Goal: Task Accomplishment & Management: Manage account settings

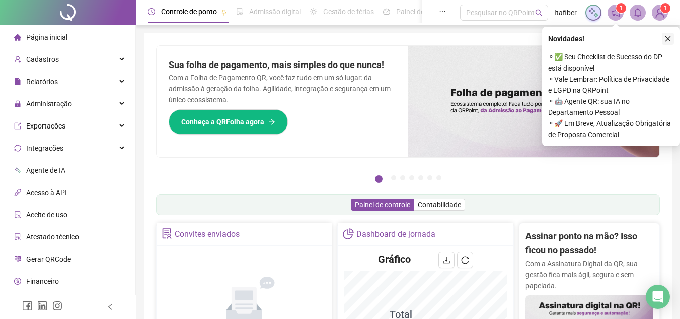
click at [668, 38] on icon "close" at bounding box center [668, 38] width 7 height 7
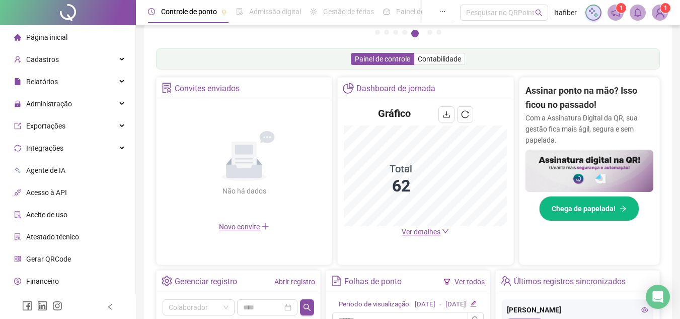
scroll to position [45, 0]
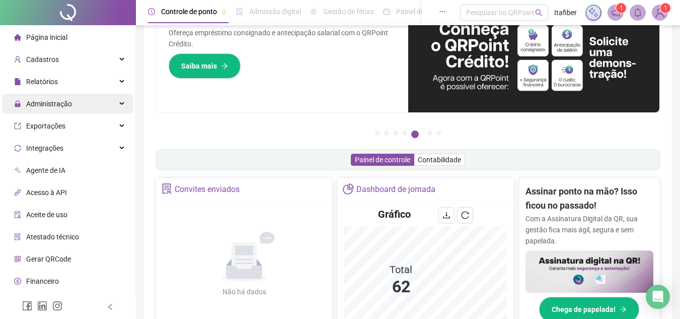
click at [56, 100] on span "Administração" at bounding box center [49, 104] width 46 height 8
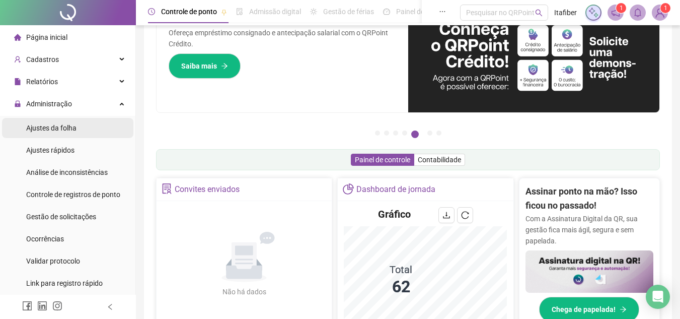
click at [65, 124] on span "Ajustes da folha" at bounding box center [51, 128] width 50 height 8
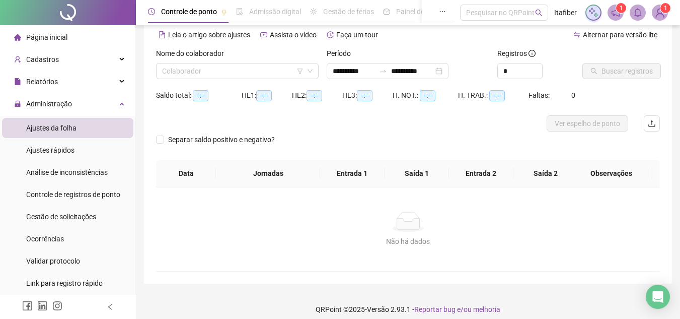
type input "**********"
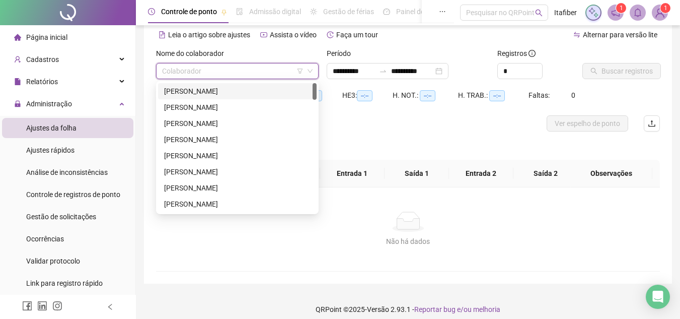
click at [269, 71] on input "search" at bounding box center [233, 70] width 142 height 15
click at [227, 91] on div "[PERSON_NAME]" at bounding box center [237, 91] width 147 height 11
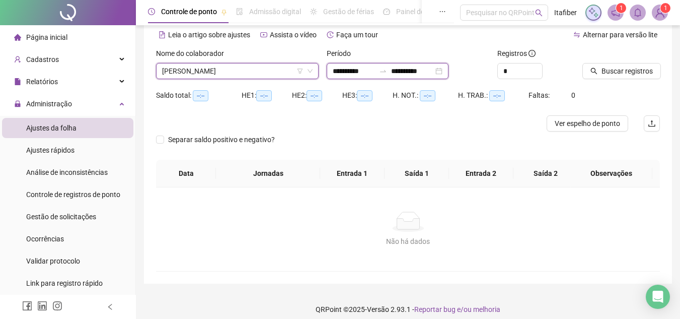
click at [338, 71] on input "**********" at bounding box center [354, 70] width 42 height 11
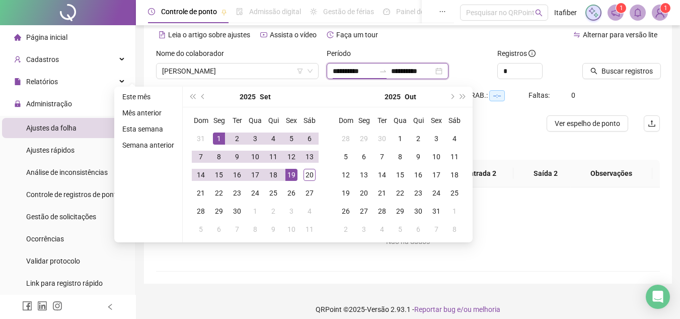
type input "**********"
click at [213, 140] on div "1" at bounding box center [219, 138] width 12 height 12
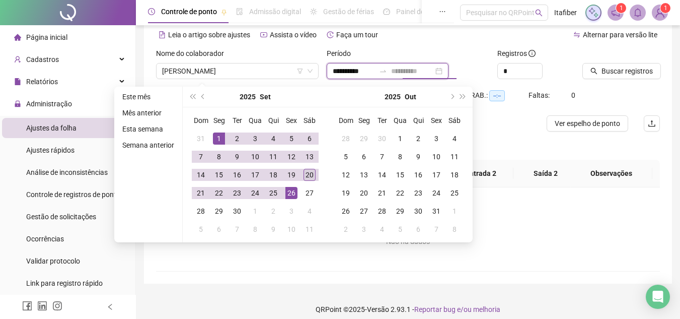
type input "**********"
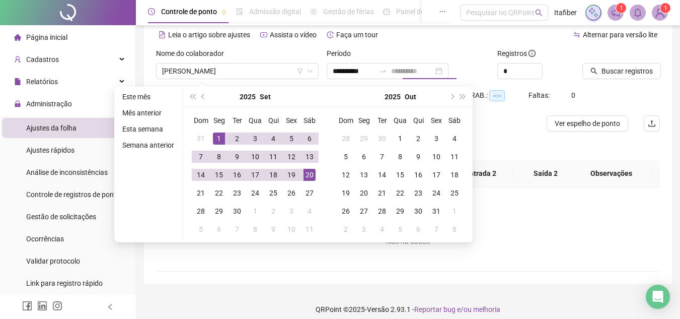
click at [306, 174] on div "20" at bounding box center [310, 175] width 12 height 12
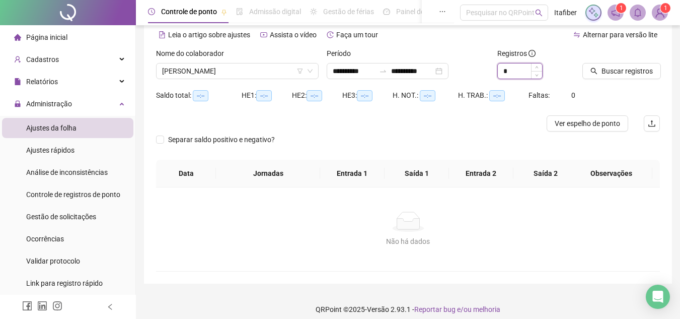
click at [516, 72] on input "*" at bounding box center [520, 70] width 44 height 15
type input "*"
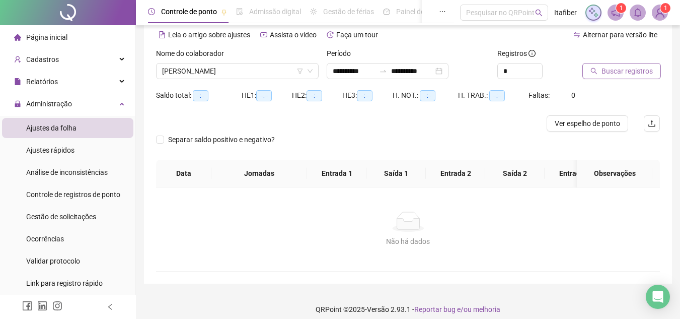
click at [615, 66] on span "Buscar registros" at bounding box center [627, 70] width 51 height 11
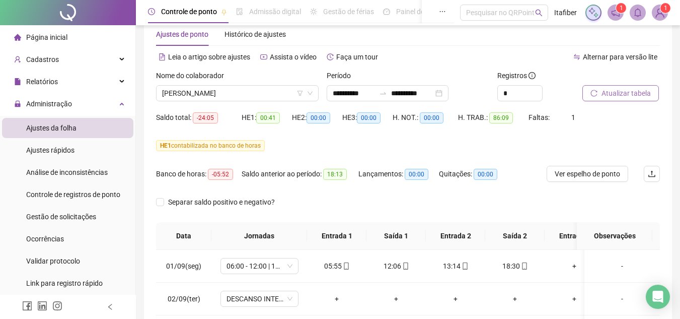
scroll to position [73, 0]
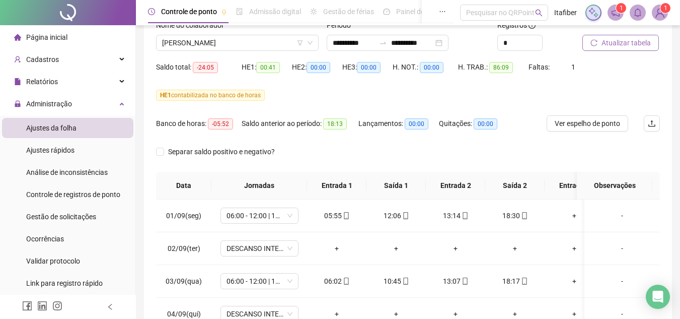
click at [583, 35] on button "Atualizar tabela" at bounding box center [621, 43] width 77 height 16
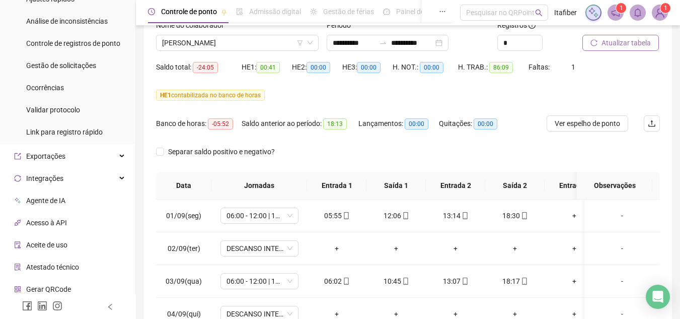
scroll to position [200, 0]
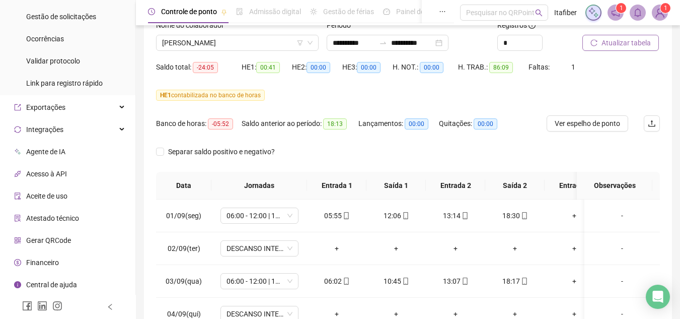
click at [66, 243] on span "Gerar QRCode" at bounding box center [48, 240] width 45 height 8
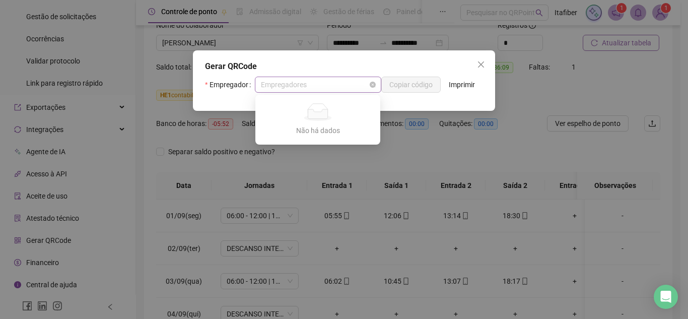
click at [365, 84] on span "Empregadores" at bounding box center [318, 84] width 114 height 15
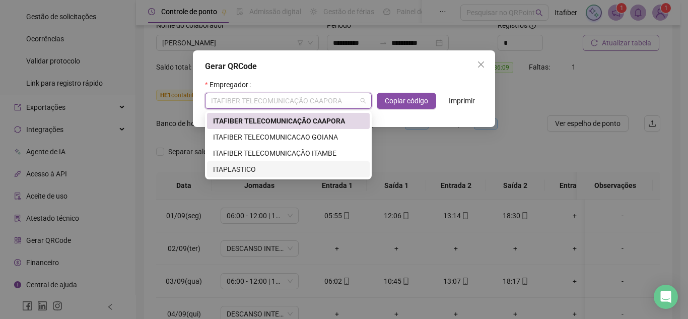
click at [244, 170] on div "ITAPLASTICO" at bounding box center [288, 169] width 151 height 11
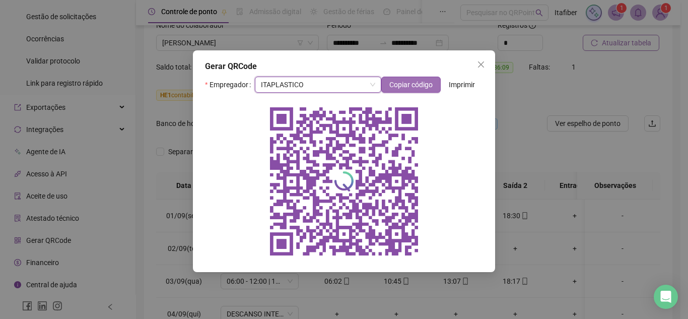
click at [417, 83] on span "Copiar código" at bounding box center [410, 84] width 43 height 11
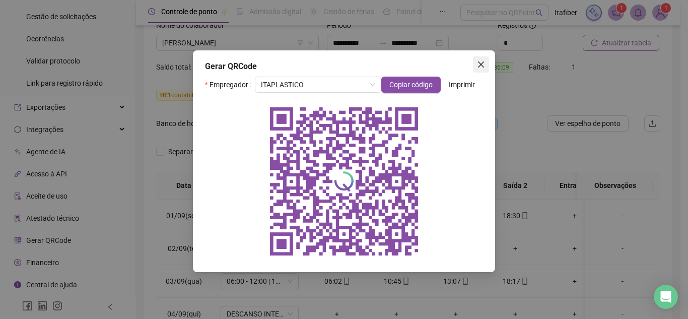
click at [482, 67] on icon "close" at bounding box center [481, 64] width 8 height 8
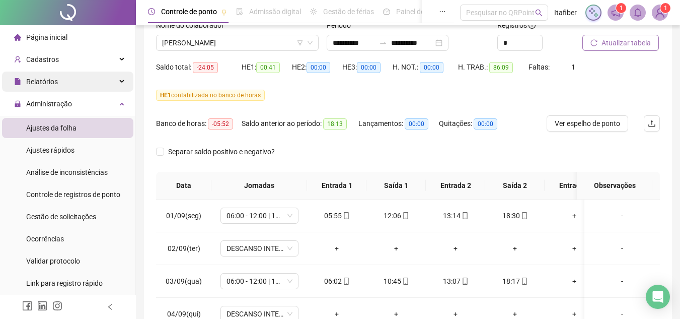
click at [66, 84] on div "Relatórios" at bounding box center [67, 82] width 131 height 20
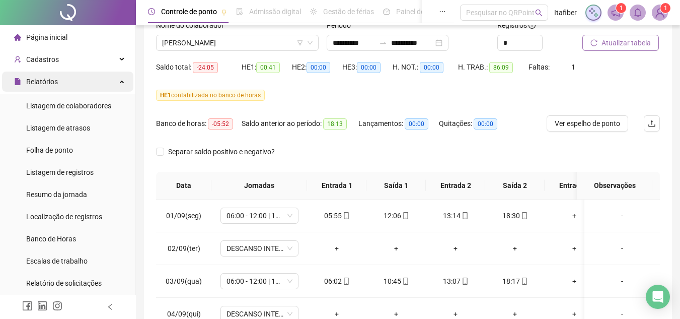
click at [66, 84] on div "Relatórios" at bounding box center [67, 82] width 131 height 20
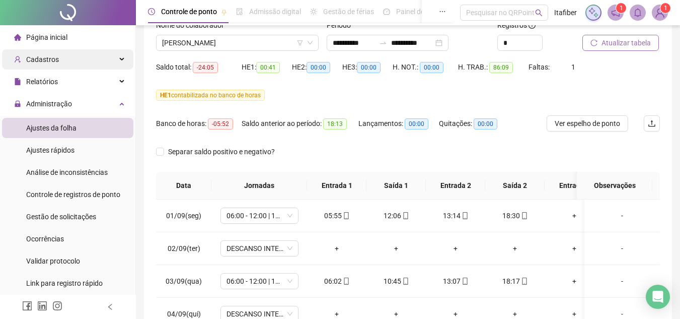
click at [66, 62] on div "Cadastros" at bounding box center [67, 59] width 131 height 20
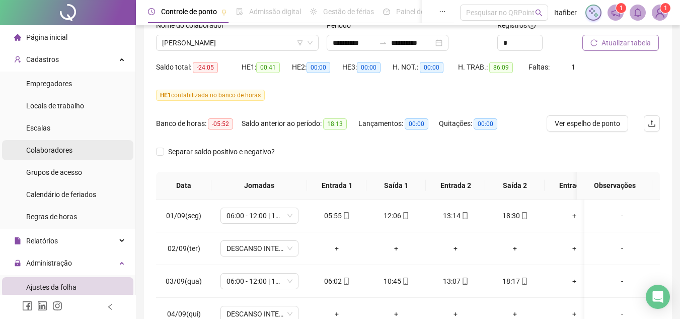
click at [77, 149] on li "Colaboradores" at bounding box center [67, 150] width 131 height 20
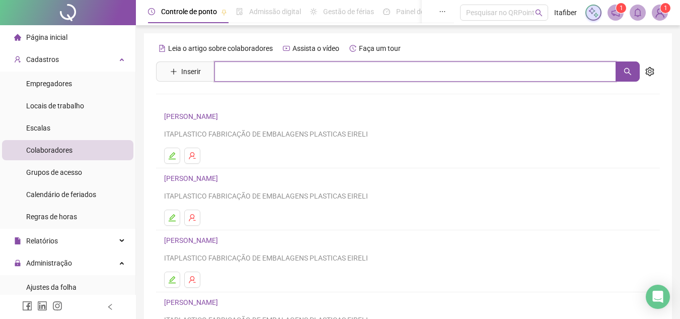
click at [232, 73] on input "text" at bounding box center [416, 71] width 402 height 20
click at [628, 77] on button "button" at bounding box center [628, 71] width 24 height 20
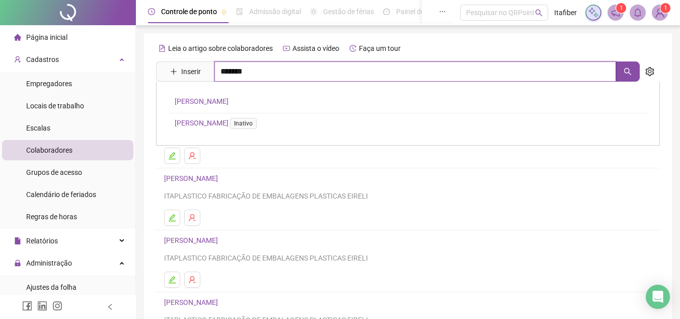
type input "*******"
click at [229, 99] on link "[PERSON_NAME]" at bounding box center [202, 101] width 54 height 8
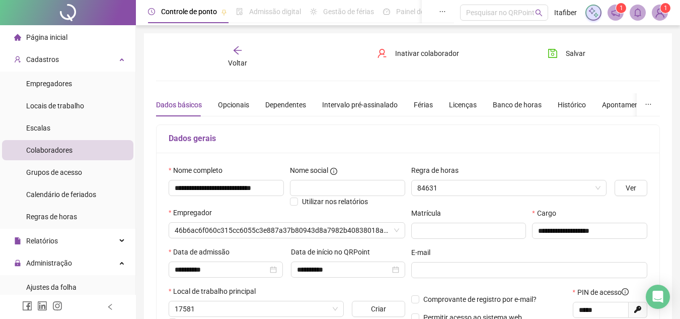
type input "**********"
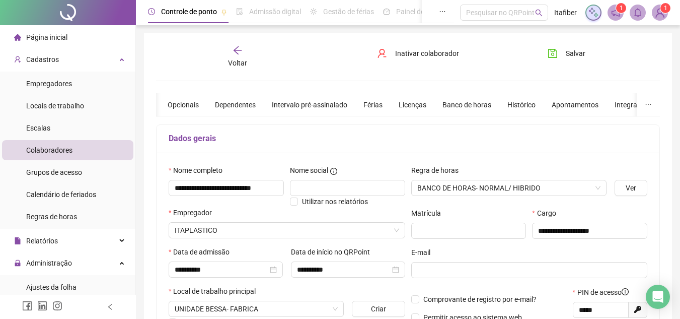
scroll to position [50, 0]
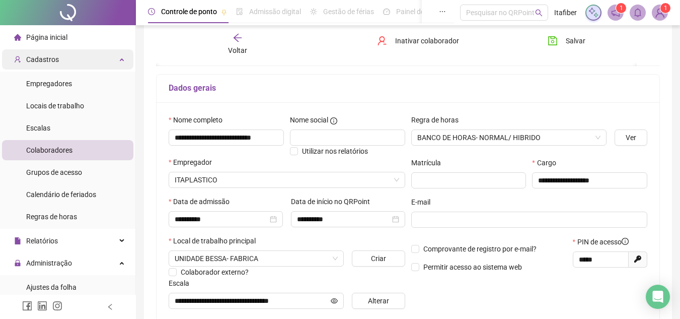
click at [96, 56] on div "Cadastros" at bounding box center [67, 59] width 131 height 20
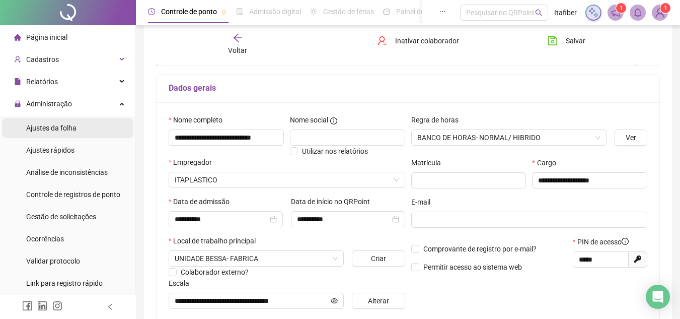
click at [89, 122] on li "Ajustes da folha" at bounding box center [67, 128] width 131 height 20
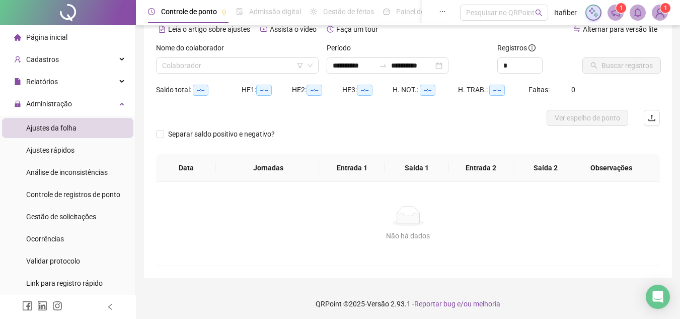
type input "**********"
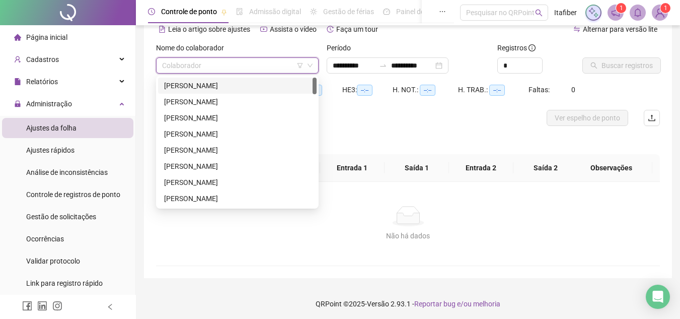
click at [223, 69] on input "search" at bounding box center [233, 65] width 142 height 15
click at [232, 86] on div "[PERSON_NAME]" at bounding box center [237, 85] width 147 height 11
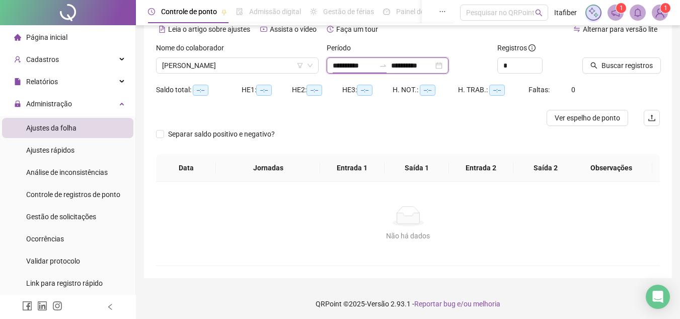
click at [352, 67] on input "**********" at bounding box center [354, 65] width 42 height 11
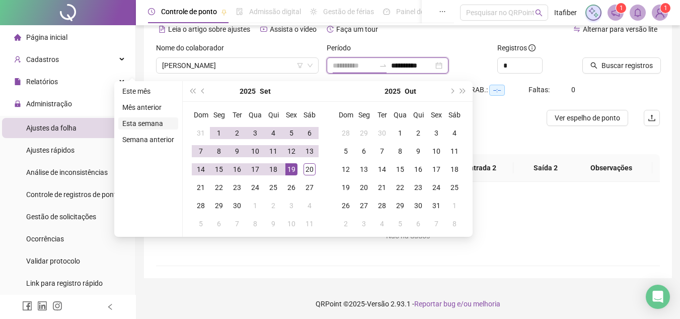
type input "**********"
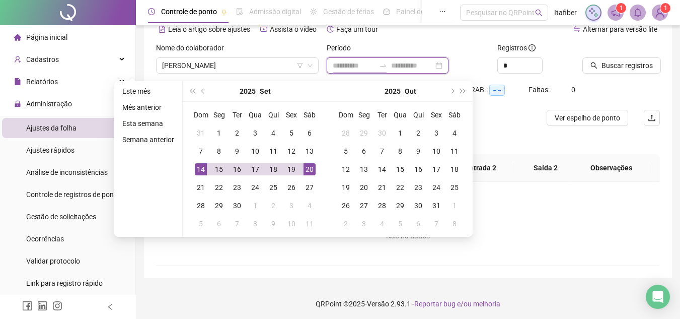
type input "**********"
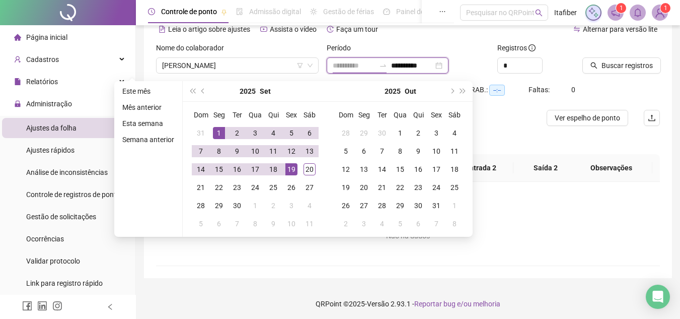
type input "**********"
click at [214, 128] on div "1" at bounding box center [219, 133] width 12 height 12
type input "**********"
click at [308, 165] on div "20" at bounding box center [310, 169] width 12 height 12
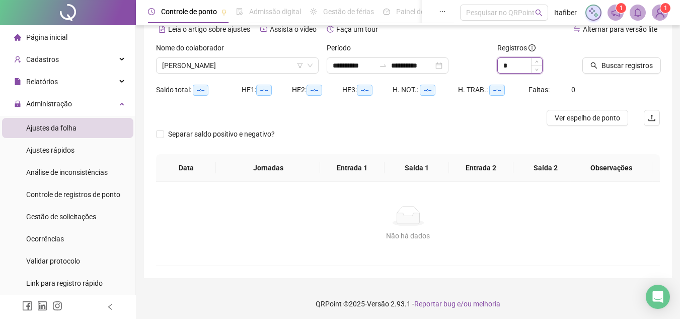
click at [529, 67] on input "*" at bounding box center [520, 65] width 44 height 15
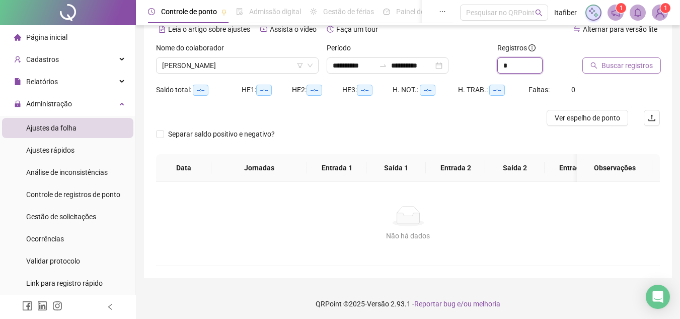
type input "*"
click at [597, 66] on icon "search" at bounding box center [594, 65] width 7 height 7
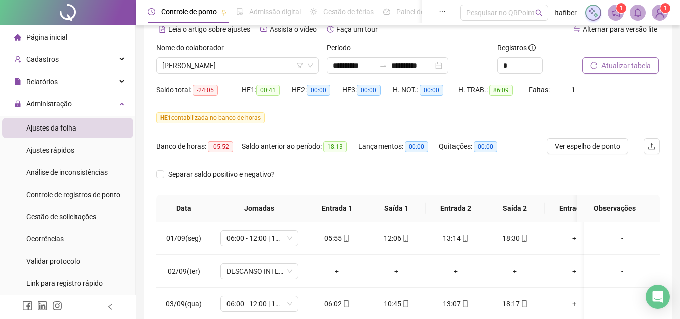
click at [583, 57] on button "Atualizar tabela" at bounding box center [621, 65] width 77 height 16
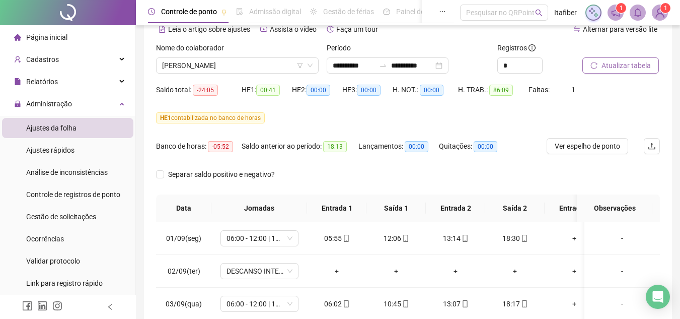
click at [583, 57] on button "Atualizar tabela" at bounding box center [621, 65] width 77 height 16
click at [577, 57] on button "Atualizar tabela" at bounding box center [615, 65] width 77 height 16
click at [583, 57] on button "Atualizar tabela" at bounding box center [621, 65] width 77 height 16
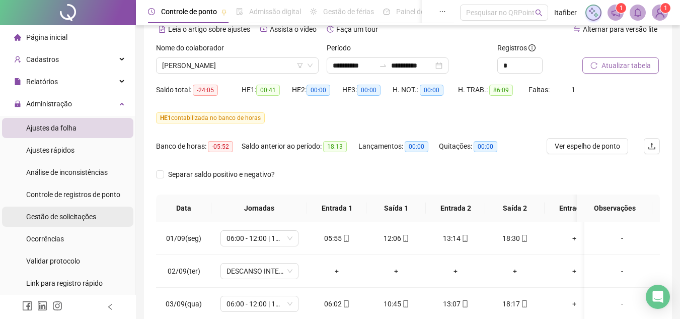
click at [85, 216] on span "Gestão de solicitações" at bounding box center [61, 217] width 70 height 8
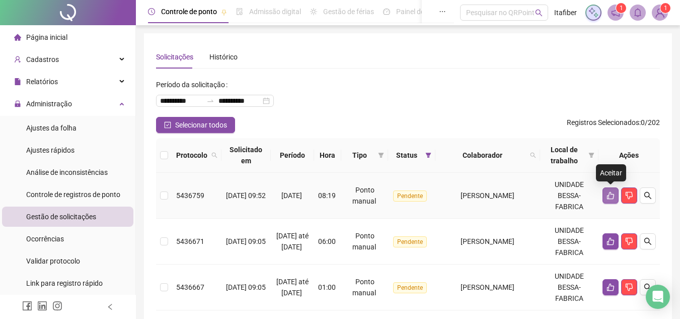
click at [609, 200] on button "button" at bounding box center [611, 195] width 16 height 16
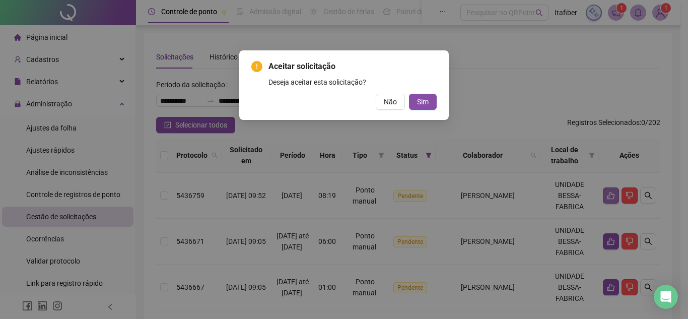
click at [409, 94] on button "Sim" at bounding box center [423, 102] width 28 height 16
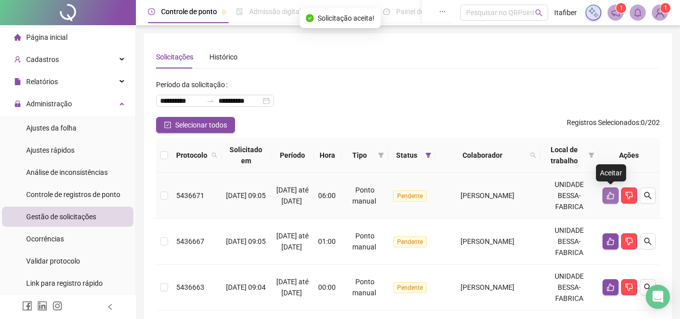
click at [609, 198] on icon "like" at bounding box center [610, 196] width 7 height 8
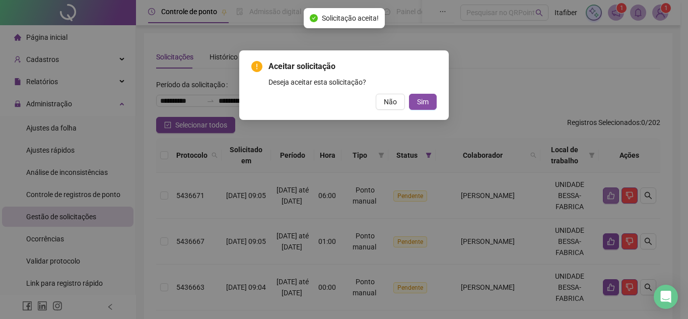
click at [409, 94] on button "Sim" at bounding box center [423, 102] width 28 height 16
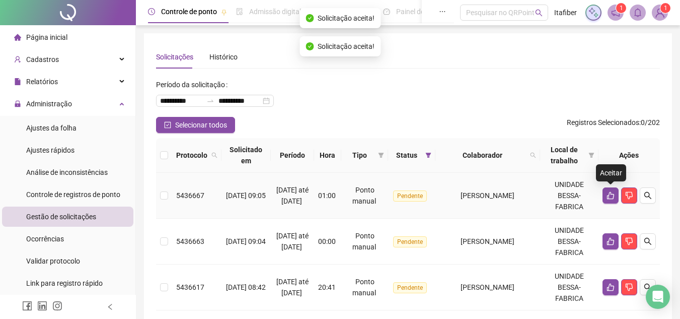
click at [609, 198] on icon "like" at bounding box center [610, 196] width 7 height 8
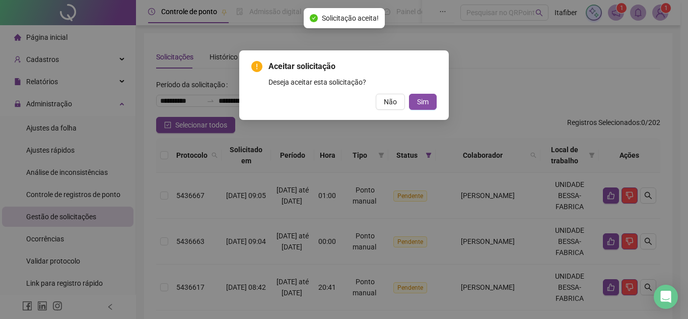
click at [409, 94] on button "Sim" at bounding box center [423, 102] width 28 height 16
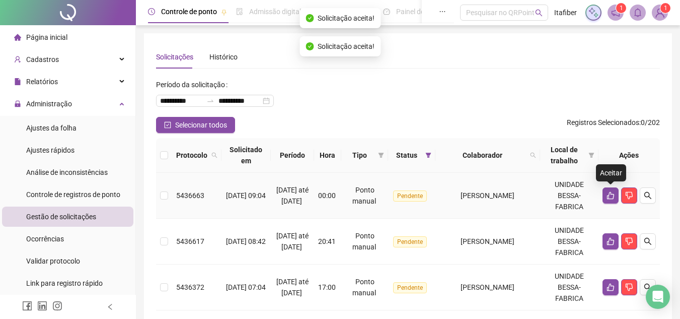
click at [609, 198] on icon "like" at bounding box center [610, 196] width 7 height 8
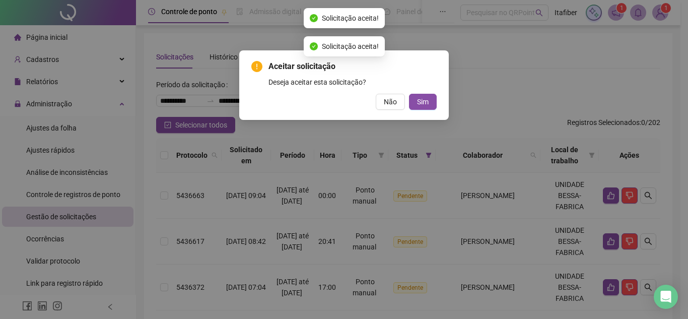
click at [409, 94] on button "Sim" at bounding box center [423, 102] width 28 height 16
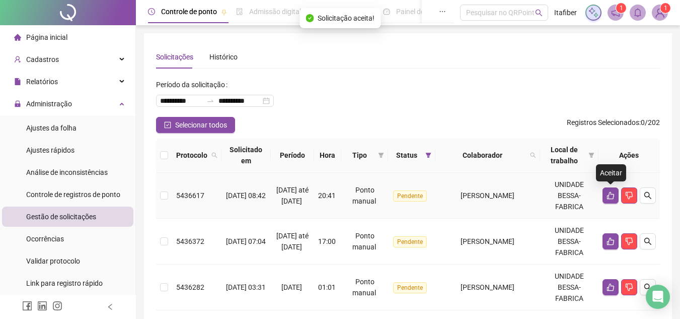
click at [609, 198] on icon "like" at bounding box center [610, 196] width 7 height 8
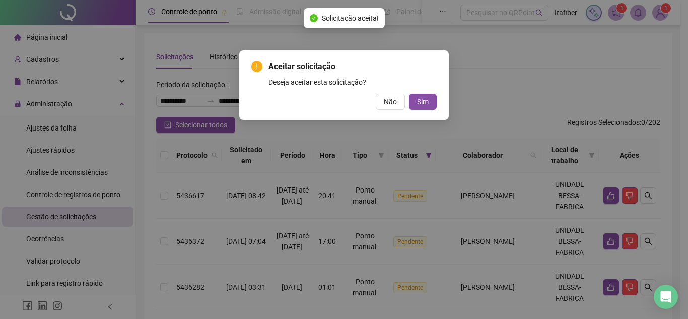
click at [409, 94] on button "Sim" at bounding box center [423, 102] width 28 height 16
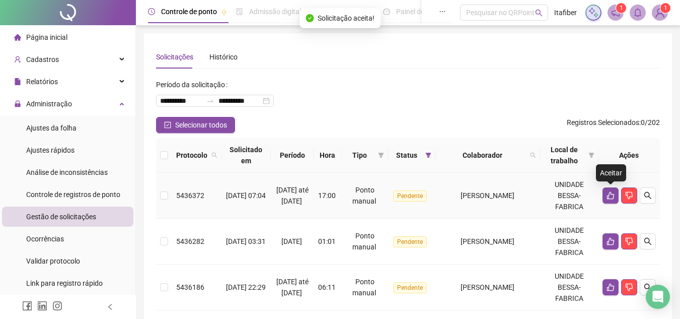
click at [609, 198] on icon "like" at bounding box center [610, 196] width 7 height 8
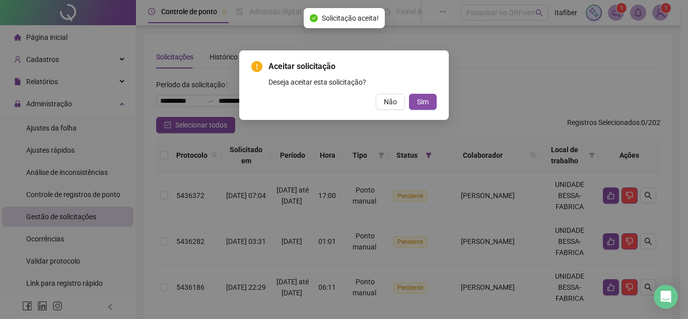
click at [409, 94] on button "Sim" at bounding box center [423, 102] width 28 height 16
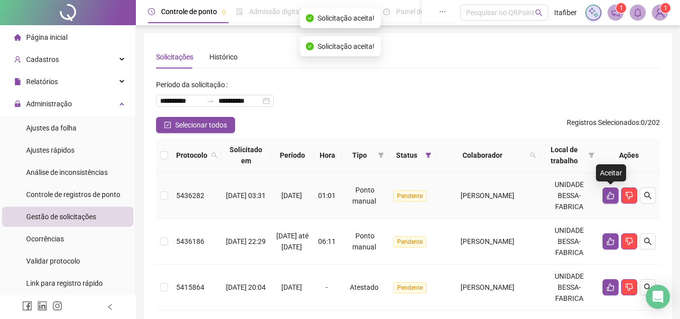
click at [609, 198] on icon "like" at bounding box center [610, 196] width 7 height 8
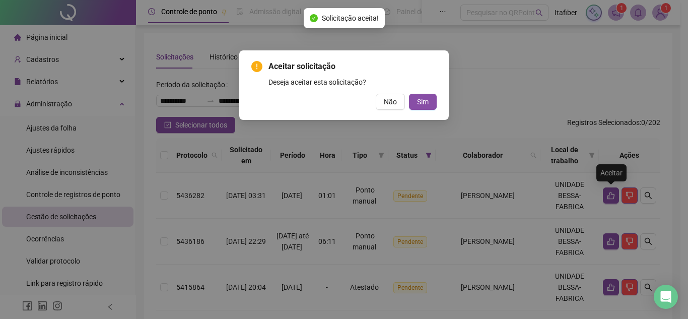
click at [409, 94] on button "Sim" at bounding box center [423, 102] width 28 height 16
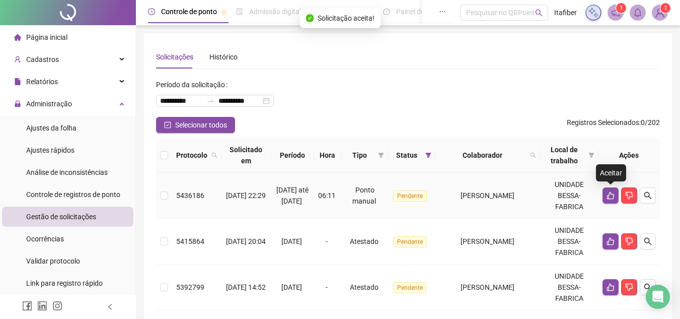
click at [609, 198] on icon "like" at bounding box center [610, 196] width 7 height 8
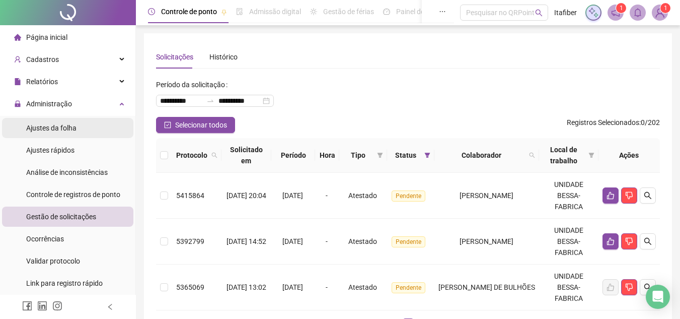
click at [74, 125] on span "Ajustes da folha" at bounding box center [51, 128] width 50 height 8
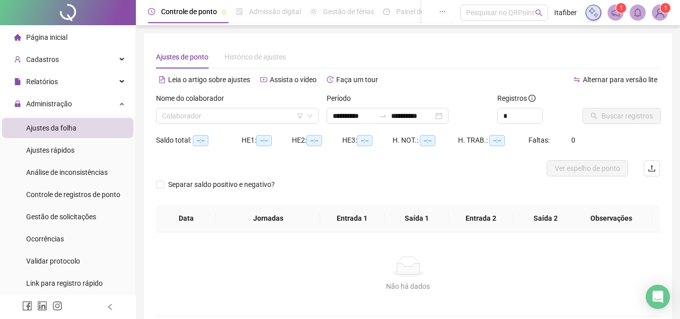
type input "**********"
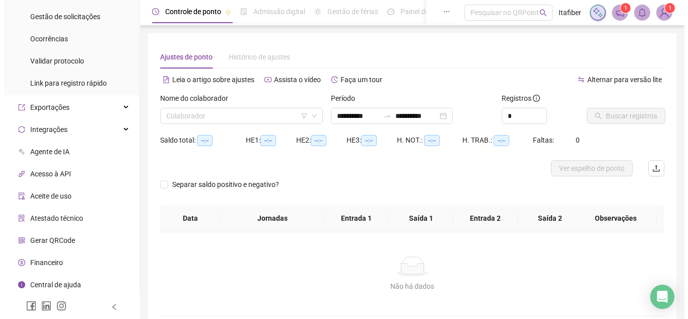
scroll to position [53, 0]
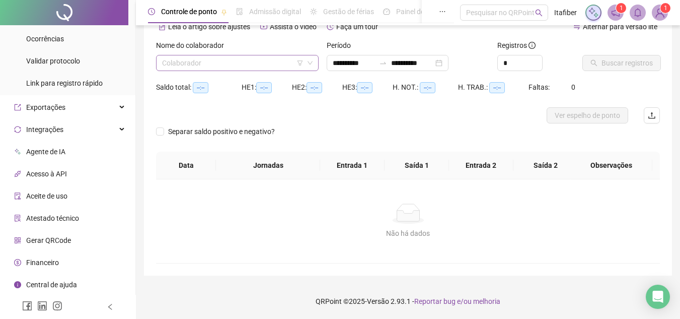
click at [226, 64] on input "search" at bounding box center [233, 62] width 142 height 15
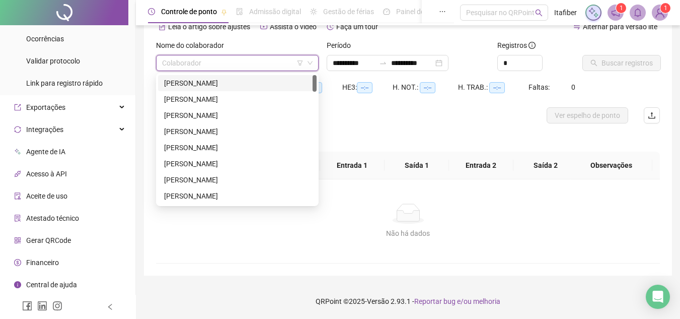
click at [233, 89] on div "[PERSON_NAME]" at bounding box center [237, 83] width 159 height 16
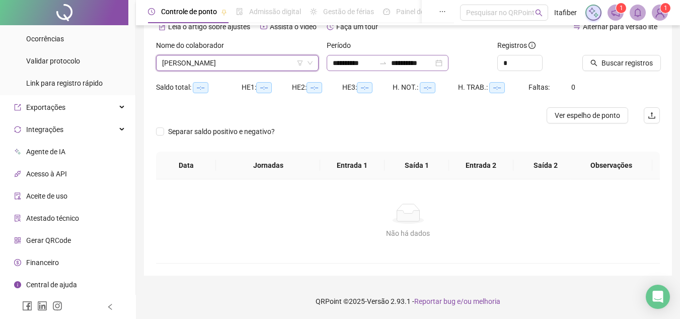
click at [350, 69] on div "**********" at bounding box center [388, 63] width 122 height 16
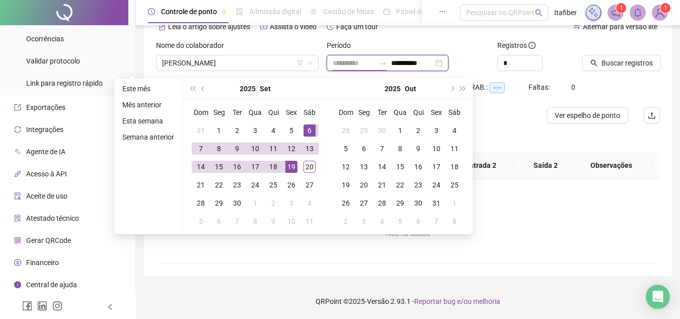
type input "**********"
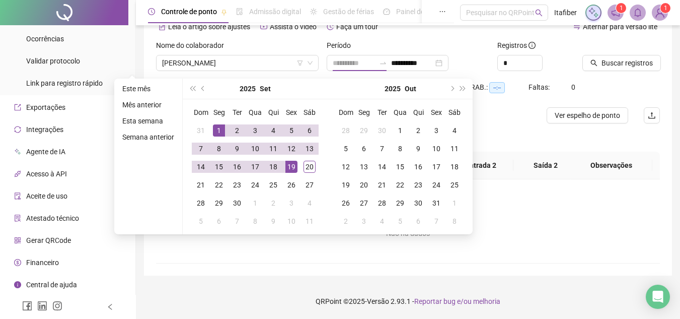
click at [214, 125] on div "1" at bounding box center [219, 130] width 12 height 12
type input "**********"
click at [306, 168] on div "20" at bounding box center [310, 167] width 12 height 12
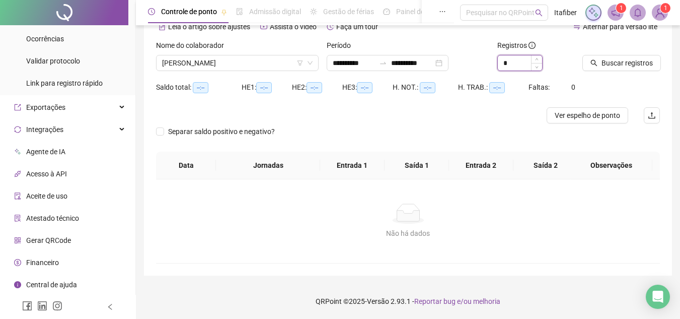
click at [509, 65] on input "*" at bounding box center [520, 62] width 44 height 15
type input "*"
click at [624, 62] on span "Buscar registros" at bounding box center [627, 62] width 51 height 11
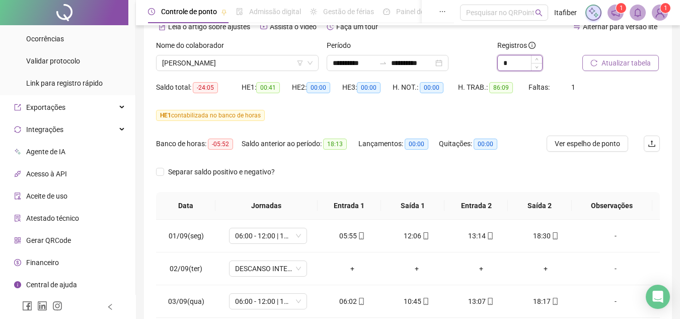
click at [517, 66] on input "*" at bounding box center [520, 62] width 44 height 15
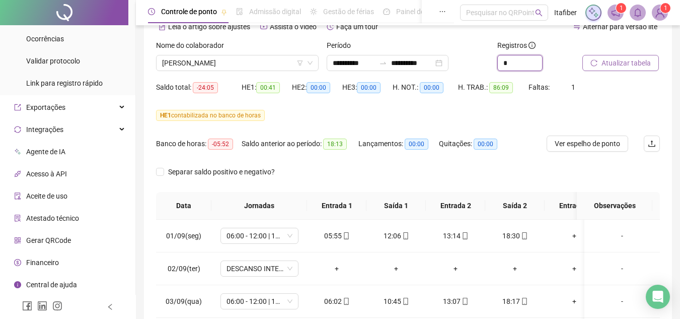
type input "*"
click at [620, 69] on button "Atualizar tabela" at bounding box center [621, 63] width 77 height 16
click at [254, 63] on span "[PERSON_NAME]" at bounding box center [237, 62] width 151 height 15
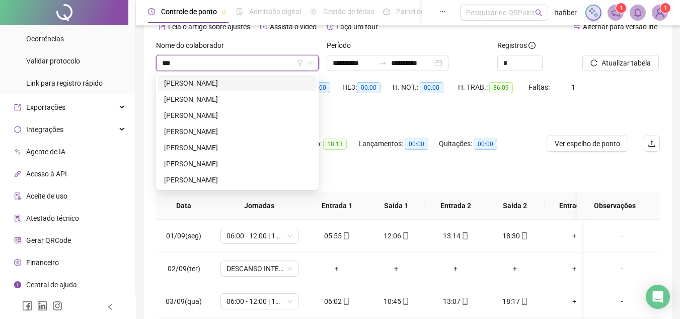
type input "****"
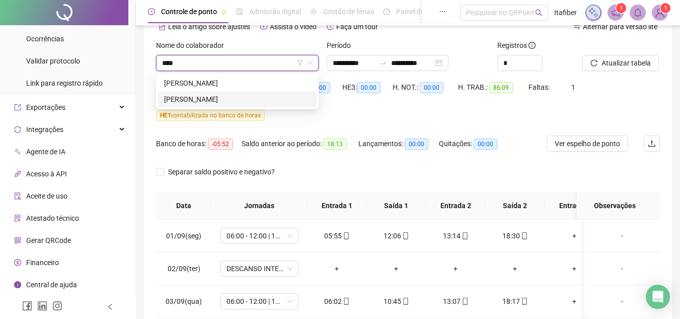
click at [255, 101] on div "[PERSON_NAME]" at bounding box center [237, 99] width 147 height 11
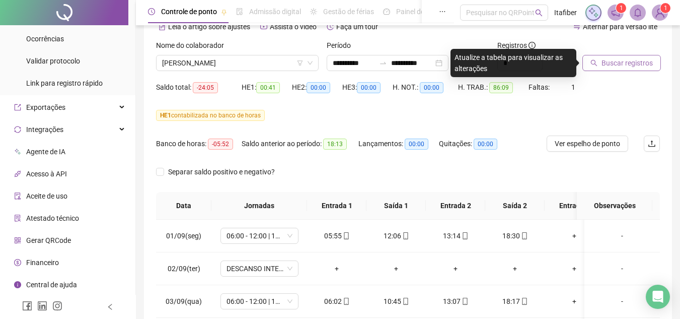
click at [596, 61] on icon "search" at bounding box center [594, 63] width 7 height 7
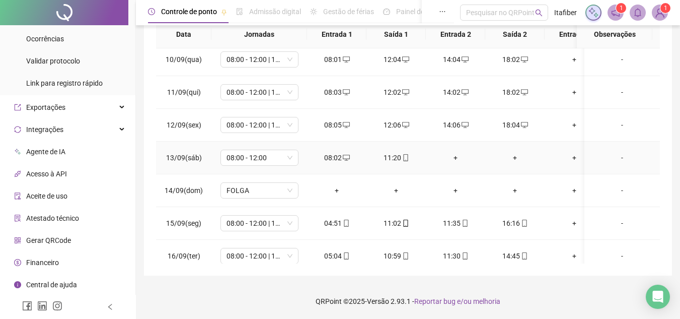
scroll to position [349, 0]
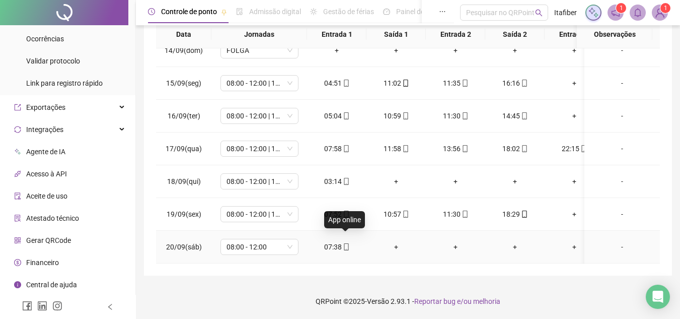
click at [347, 243] on icon "mobile" at bounding box center [346, 246] width 7 height 7
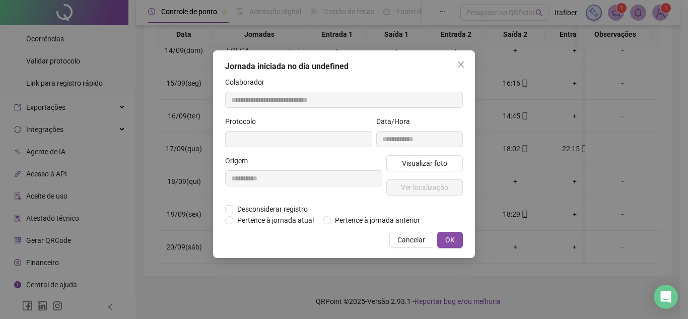
type input "**********"
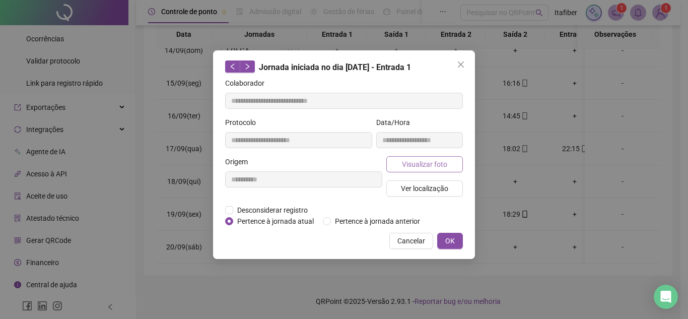
click at [418, 164] on span "Visualizar foto" at bounding box center [424, 164] width 45 height 11
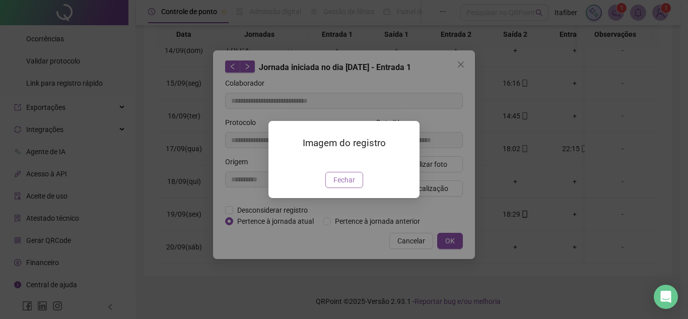
click at [350, 185] on span "Fechar" at bounding box center [344, 179] width 22 height 11
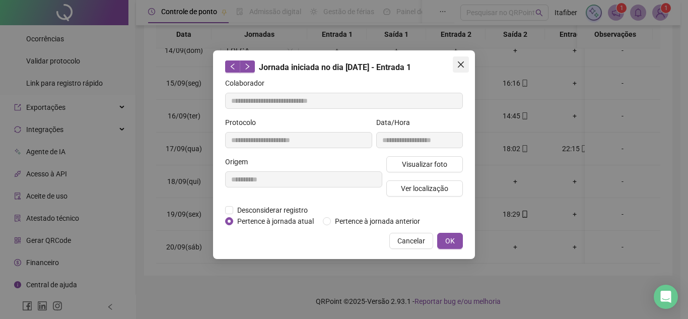
click at [460, 64] on icon "close" at bounding box center [461, 64] width 6 height 6
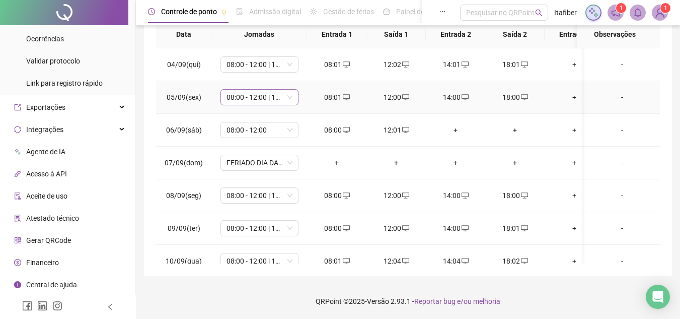
scroll to position [45, 0]
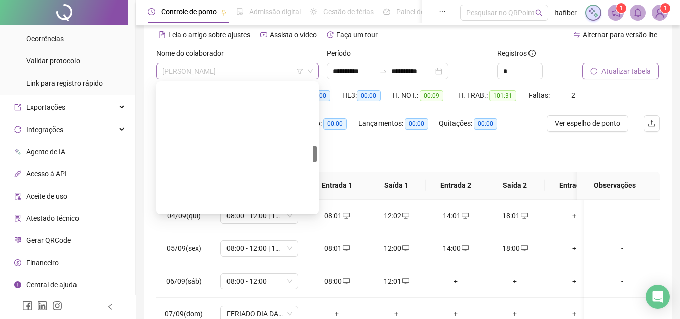
click at [277, 73] on span "[PERSON_NAME]" at bounding box center [237, 70] width 151 height 15
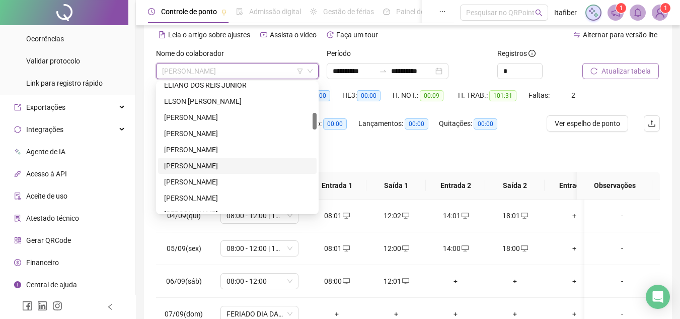
scroll to position [282, 0]
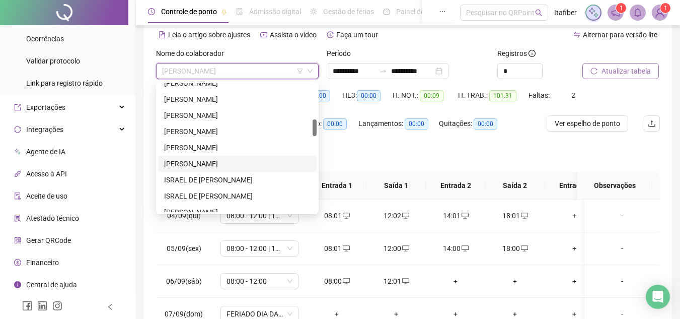
click at [243, 160] on div "[PERSON_NAME]" at bounding box center [237, 163] width 147 height 11
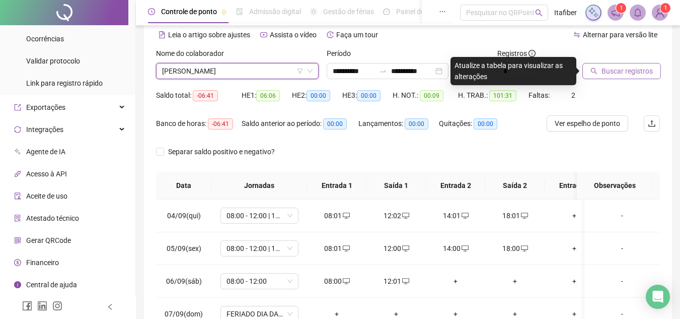
click at [607, 65] on button "Buscar registros" at bounding box center [622, 71] width 79 height 16
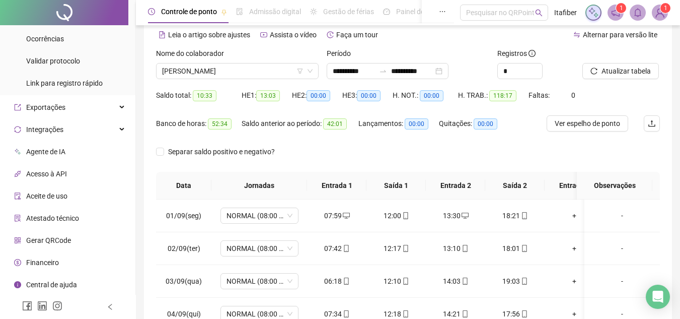
scroll to position [0, 0]
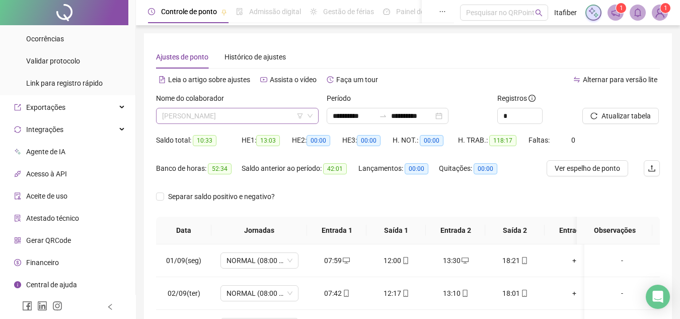
click at [270, 118] on span "[PERSON_NAME]" at bounding box center [237, 115] width 151 height 15
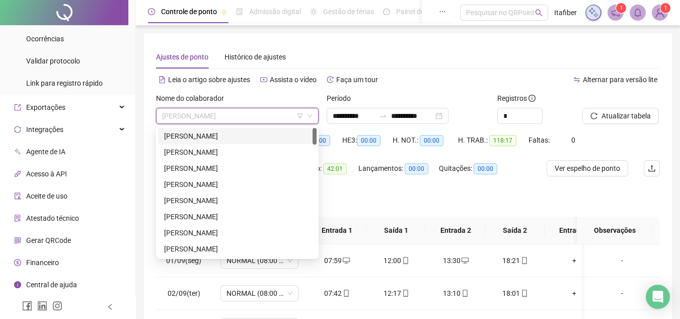
click at [256, 114] on span "[PERSON_NAME]" at bounding box center [237, 115] width 151 height 15
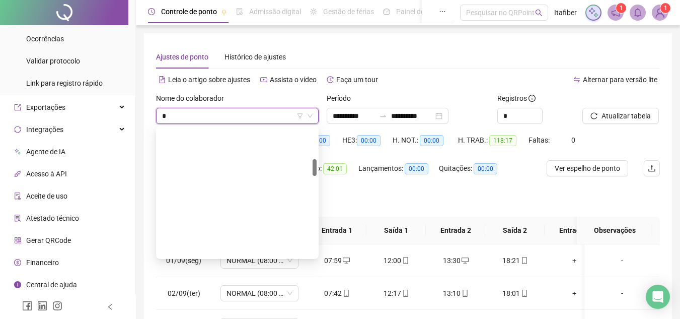
scroll to position [242, 0]
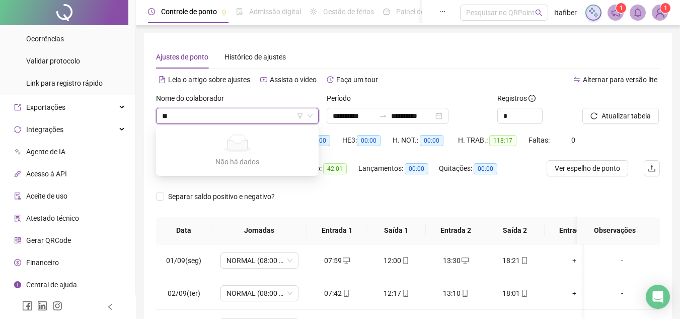
click at [256, 114] on input "search" at bounding box center [233, 115] width 142 height 15
click at [357, 178] on div "Saldo anterior ao período: 42:01" at bounding box center [300, 174] width 117 height 28
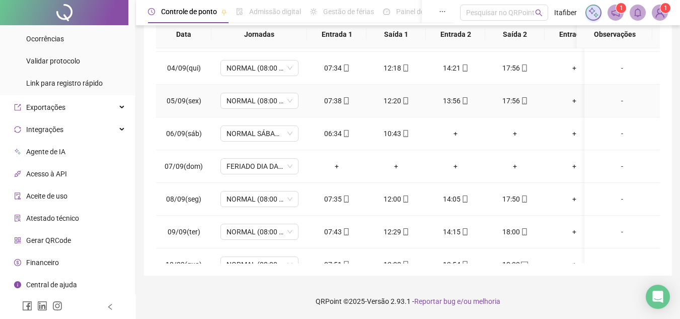
scroll to position [0, 0]
